Goal: Task Accomplishment & Management: Use online tool/utility

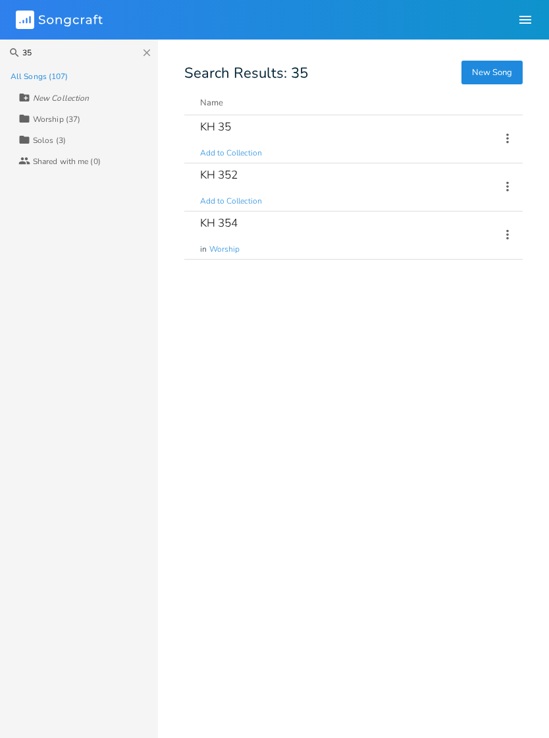
type input "35"
click at [360, 238] on div "KH 354 in Worship" at bounding box center [342, 234] width 285 height 47
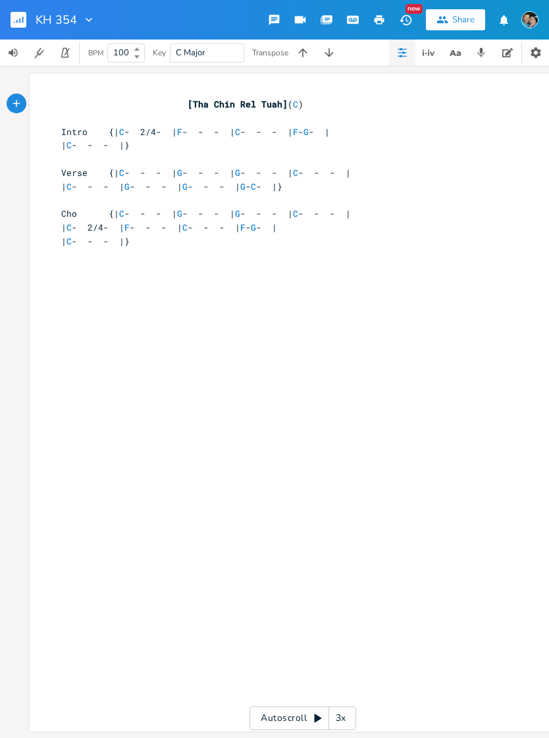
click at [18, 20] on rect "button" at bounding box center [19, 20] width 16 height 16
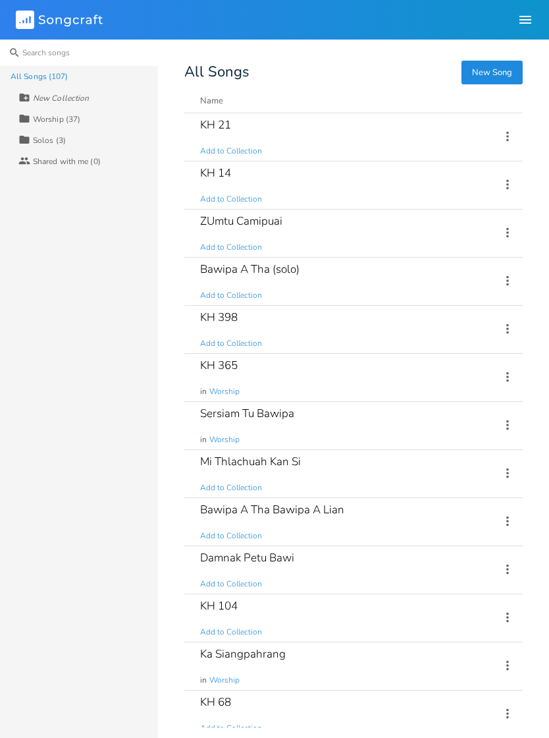
click at [83, 51] on input at bounding box center [79, 53] width 158 height 26
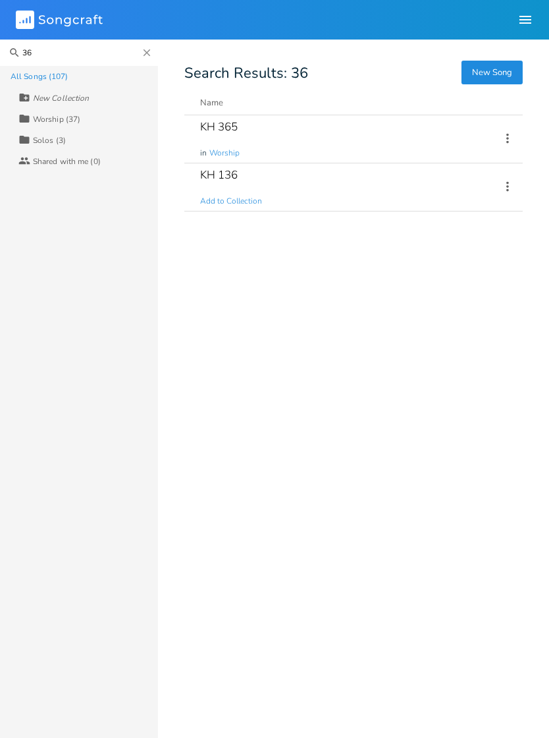
type input "36"
click at [210, 123] on div "KH 365" at bounding box center [219, 126] width 38 height 11
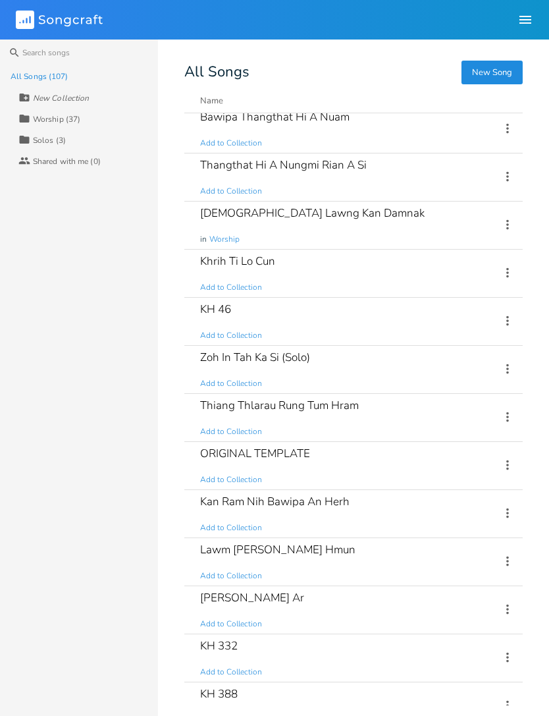
scroll to position [877, 0]
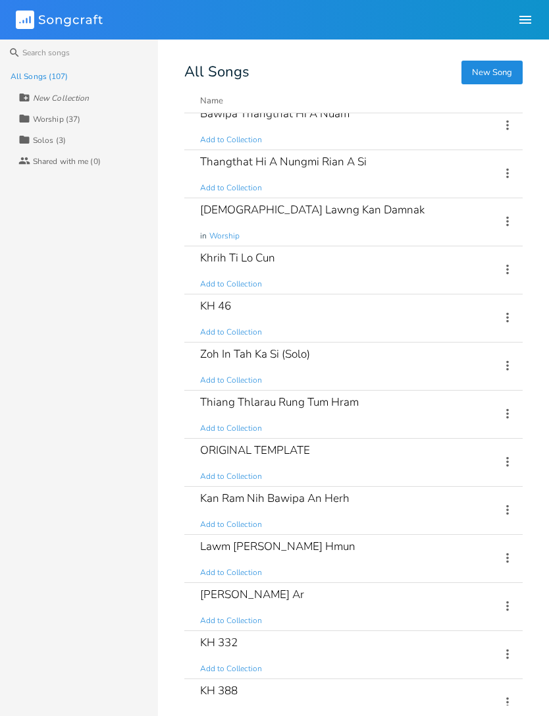
click at [508, 463] on icon at bounding box center [508, 462] width 14 height 14
click at [466, 504] on li "Duplicate Make a Copy" at bounding box center [454, 504] width 105 height 22
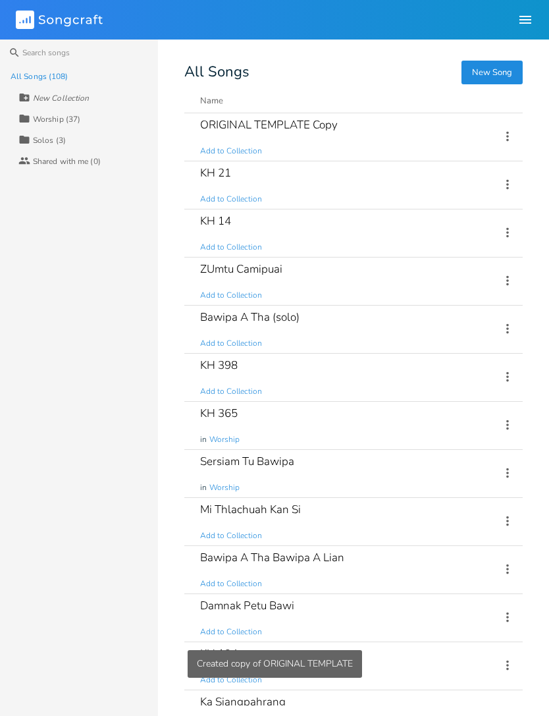
scroll to position [0, 0]
click at [323, 137] on div "ORIGINAL TEMPLATE Copy Add to Collection" at bounding box center [342, 136] width 285 height 47
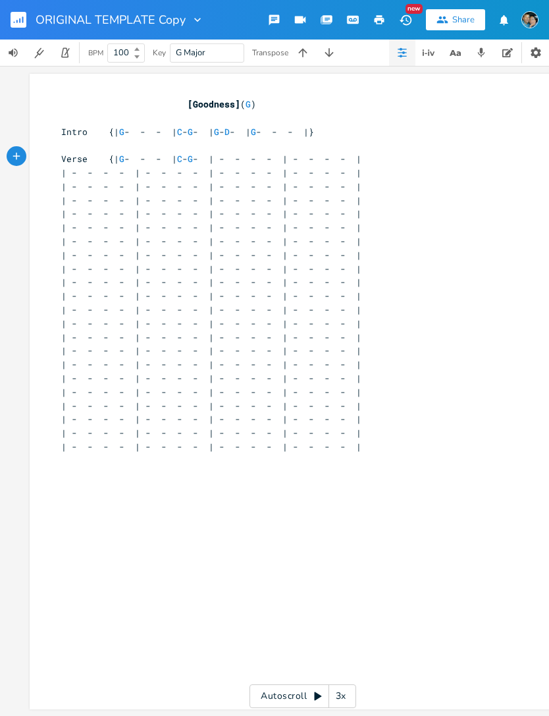
click at [273, 159] on span "Verse {| G - - - | C - G - | - - - - | - - - - |" at bounding box center [211, 159] width 300 height 12
click at [24, 20] on rect "button" at bounding box center [19, 20] width 16 height 16
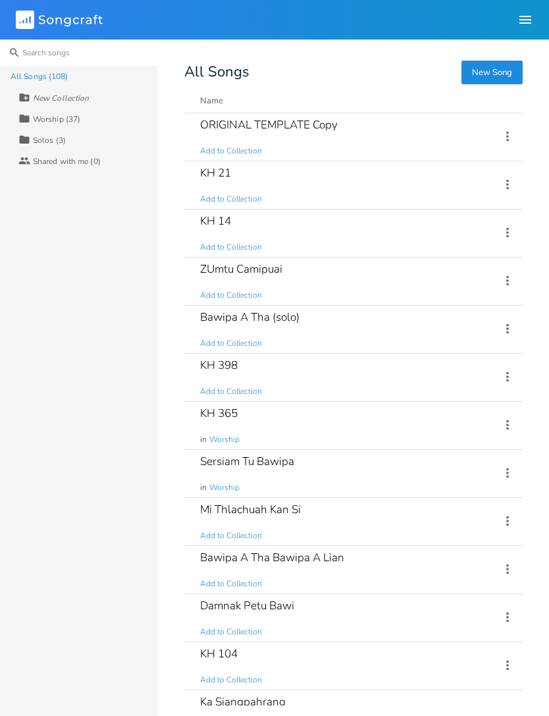
click at [60, 55] on input at bounding box center [79, 53] width 158 height 26
click at [213, 221] on div "KH 14" at bounding box center [215, 220] width 31 height 11
